Goal: Communication & Community: Answer question/provide support

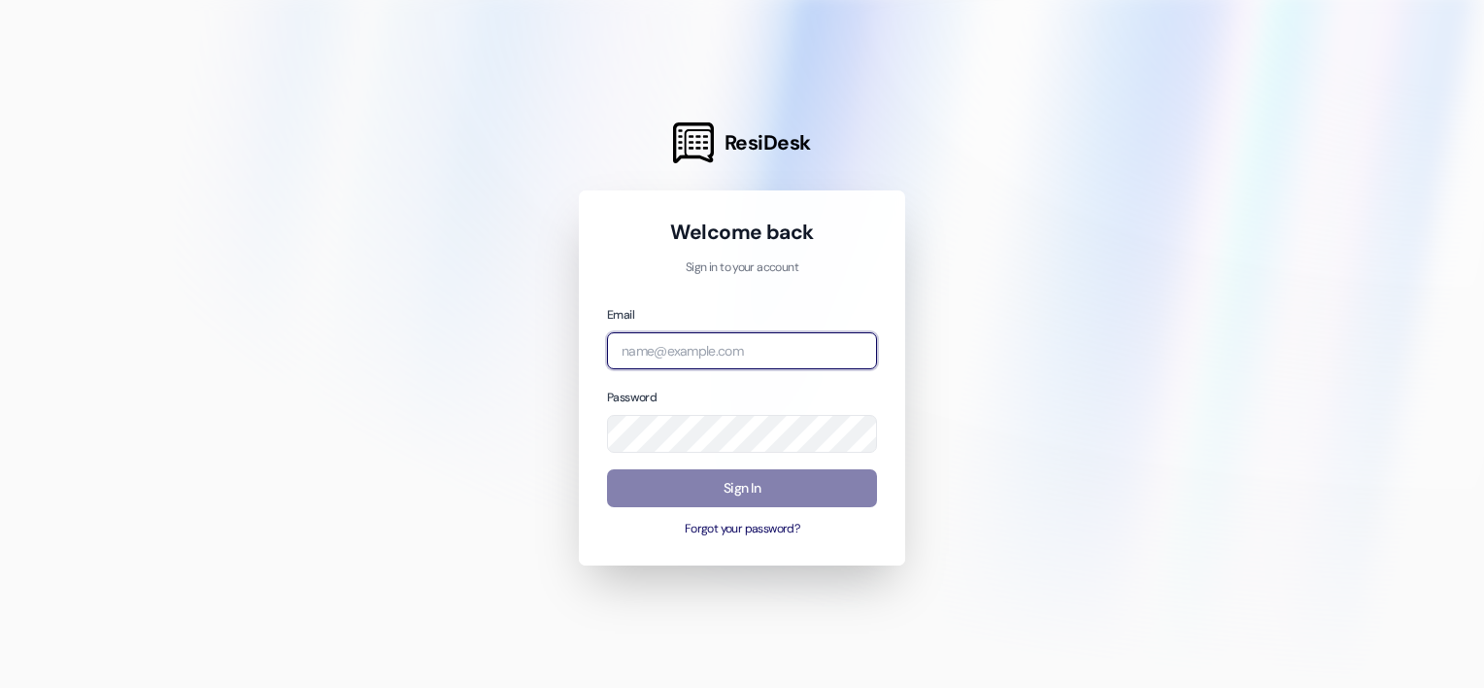
click at [697, 354] on input "email" at bounding box center [742, 351] width 270 height 38
type input "[EMAIL_ADDRESS][DOMAIN_NAME]"
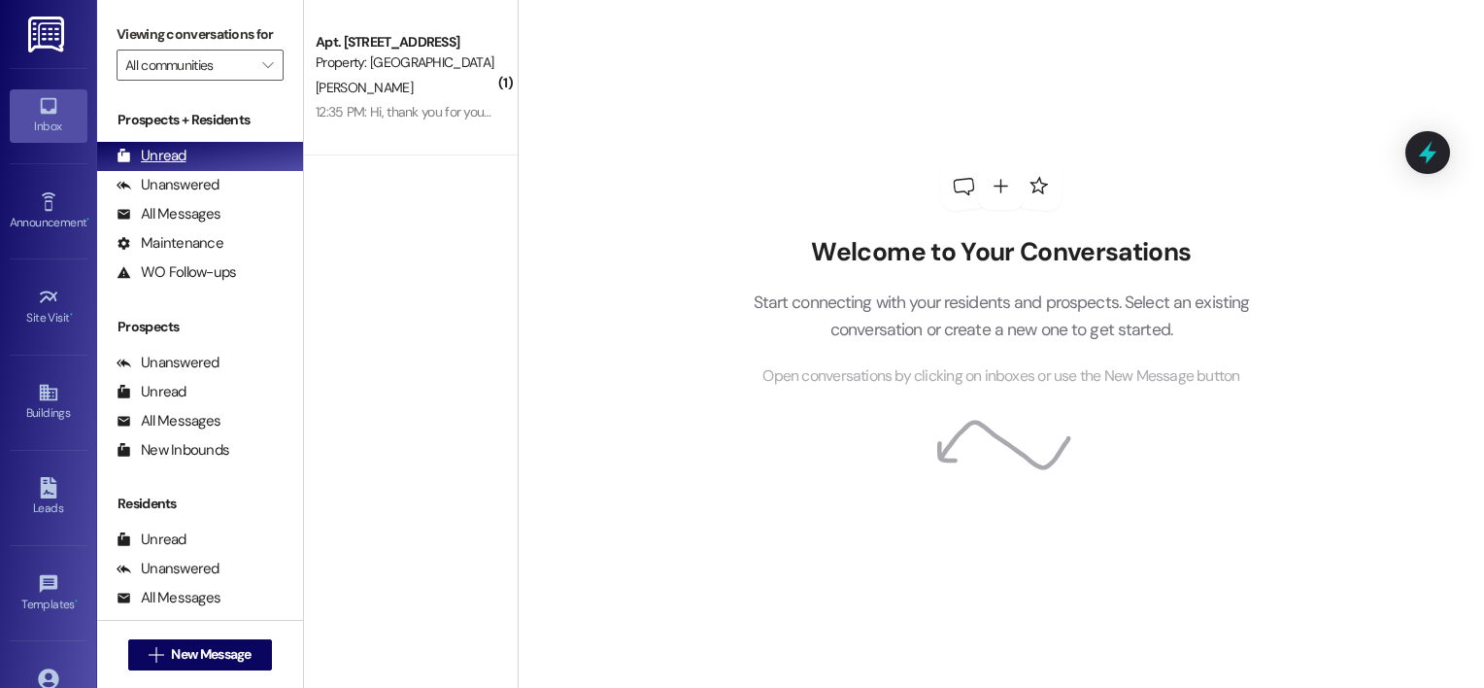
click at [161, 157] on div "Unread" at bounding box center [152, 156] width 70 height 20
click at [169, 186] on div "Unanswered" at bounding box center [168, 185] width 103 height 20
